Goal: Navigation & Orientation: Understand site structure

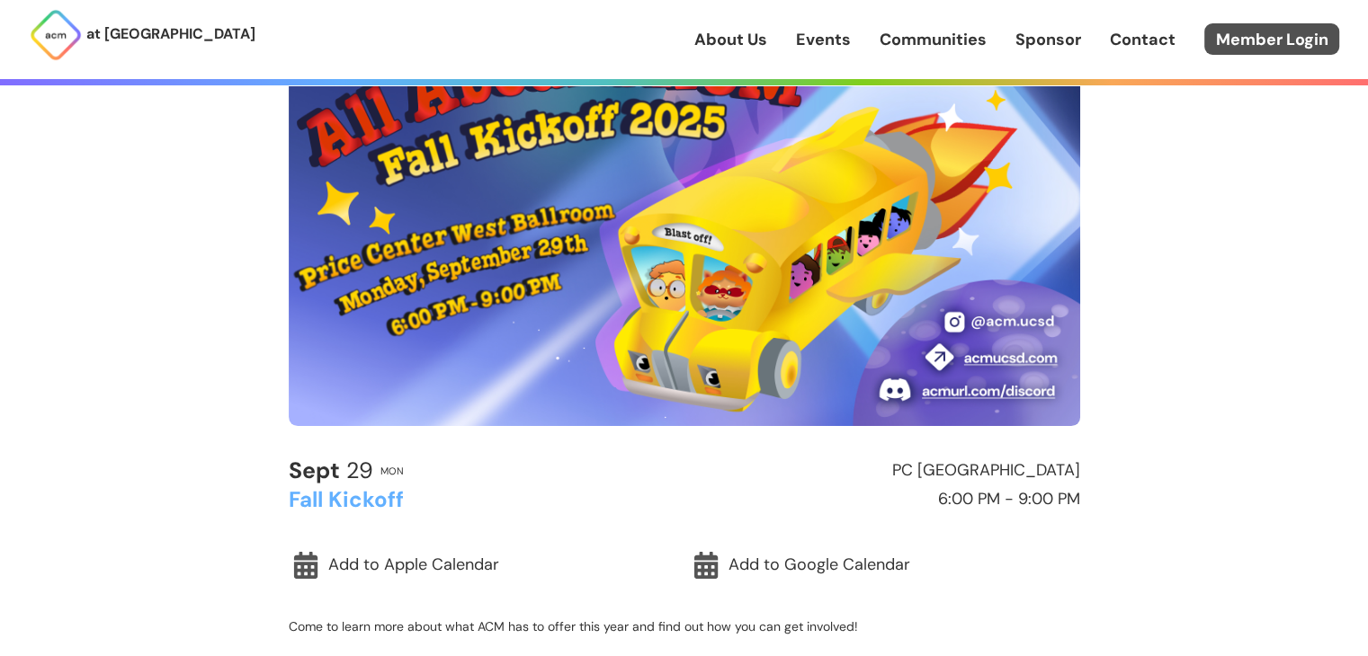
scroll to position [201, 0]
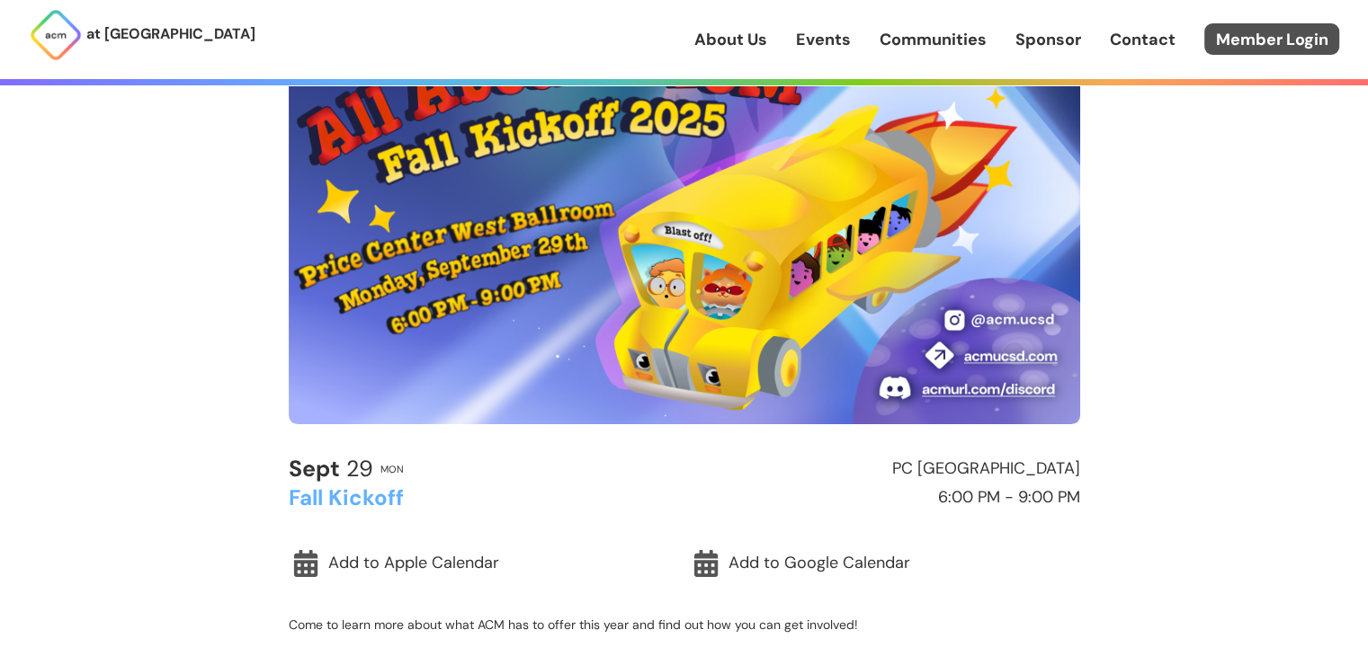
click at [1276, 48] on link "Member Login" at bounding box center [1271, 38] width 135 height 31
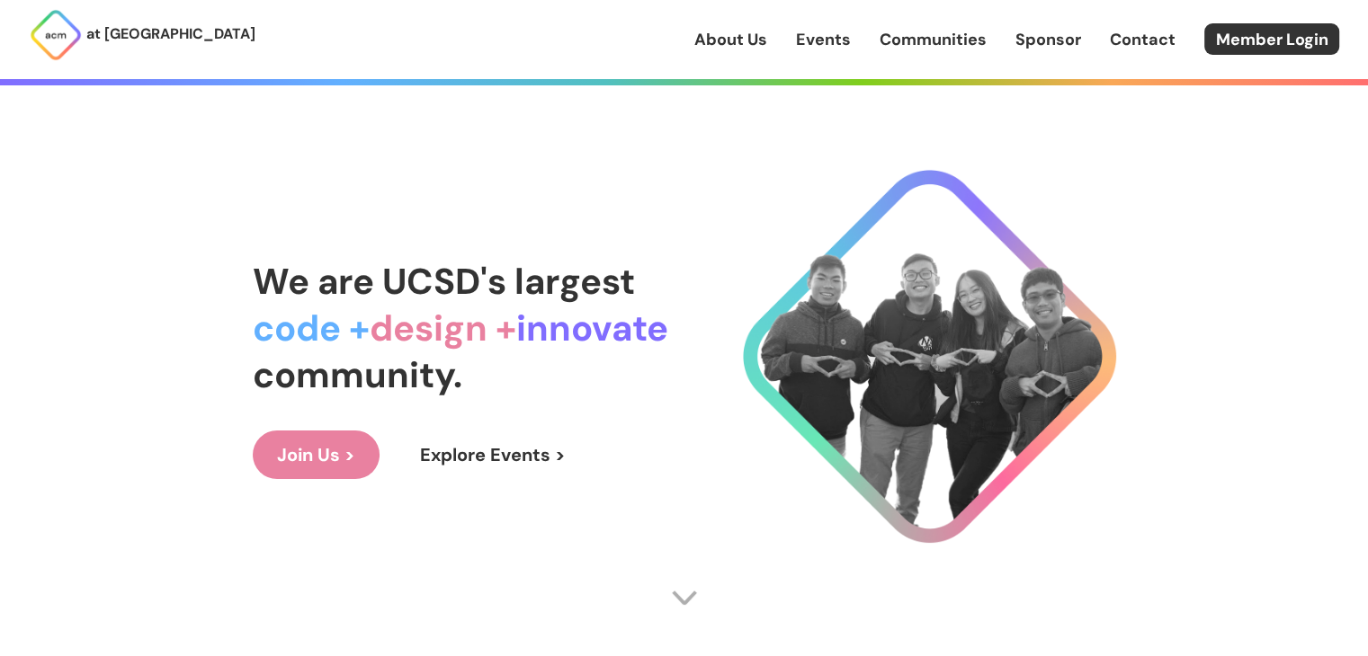
drag, startPoint x: 0, startPoint y: 0, endPoint x: 718, endPoint y: 42, distance: 718.8
click at [718, 42] on link "About Us" at bounding box center [730, 39] width 73 height 23
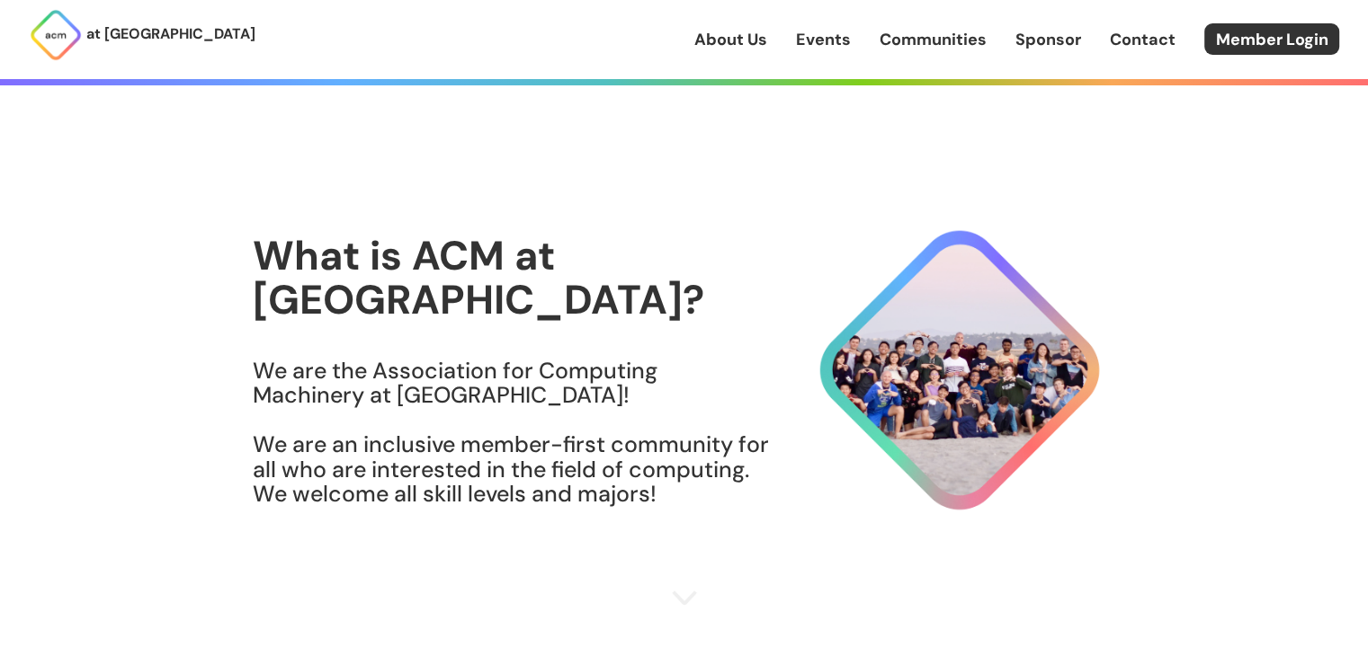
drag, startPoint x: 884, startPoint y: 0, endPoint x: 1058, endPoint y: 148, distance: 229.0
click at [1058, 148] on section "What is ACM at [GEOGRAPHIC_DATA]? We are the Association for Computing Machiner…" at bounding box center [684, 382] width 863 height 477
